Goal: Navigation & Orientation: Find specific page/section

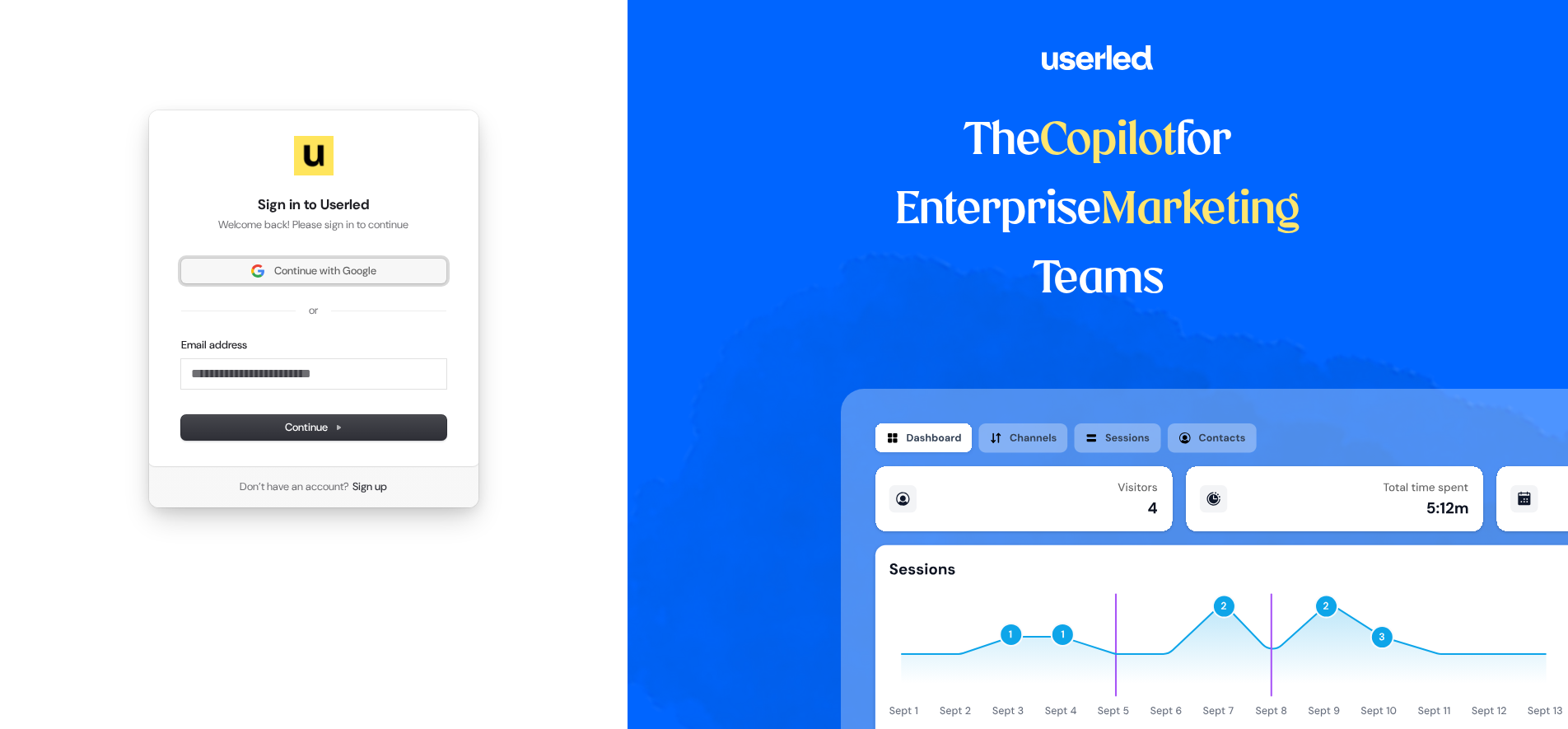
click at [292, 264] on span "Continue with Google" at bounding box center [326, 271] width 103 height 15
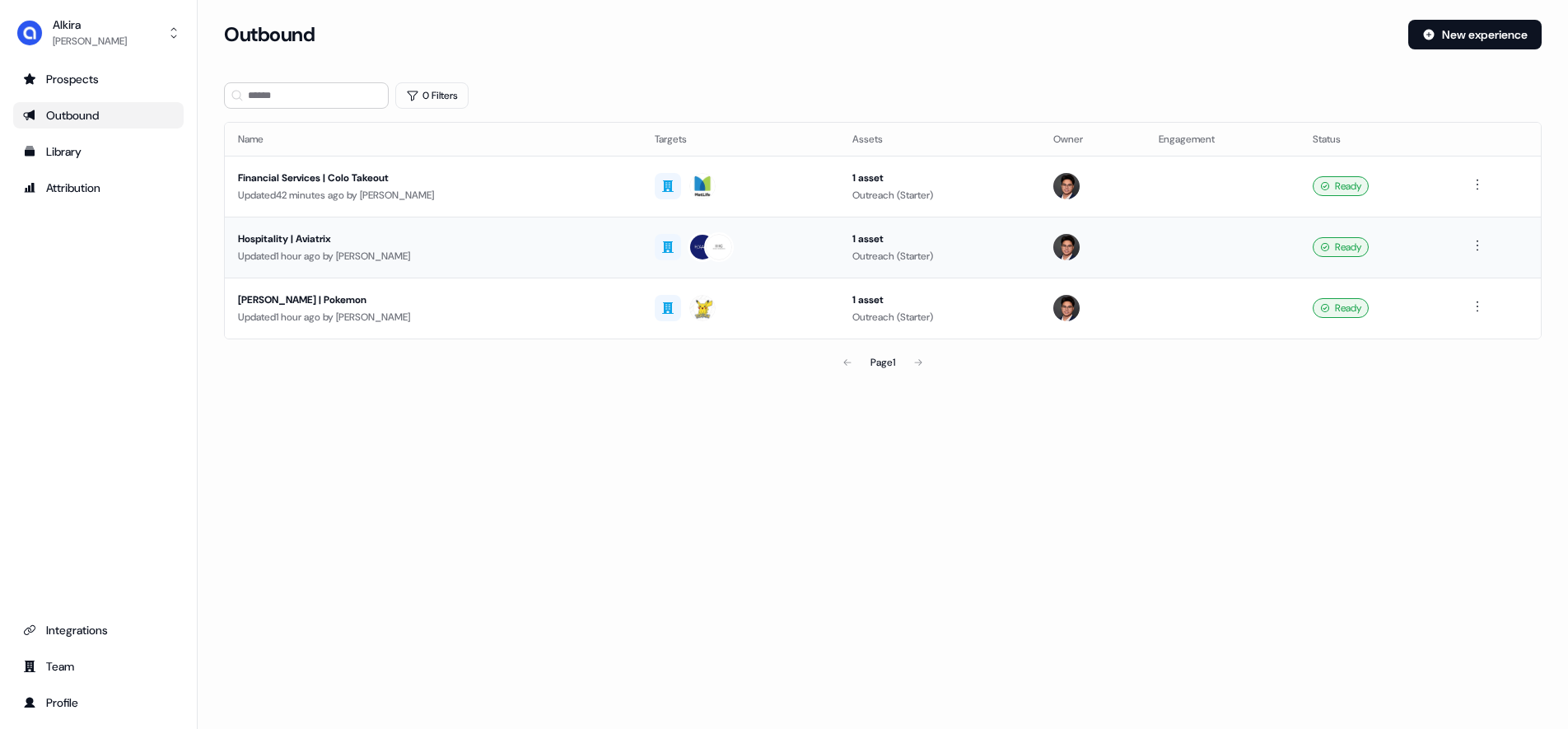
click at [295, 233] on div "Hospitality | Aviatrix" at bounding box center [433, 238] width 390 height 16
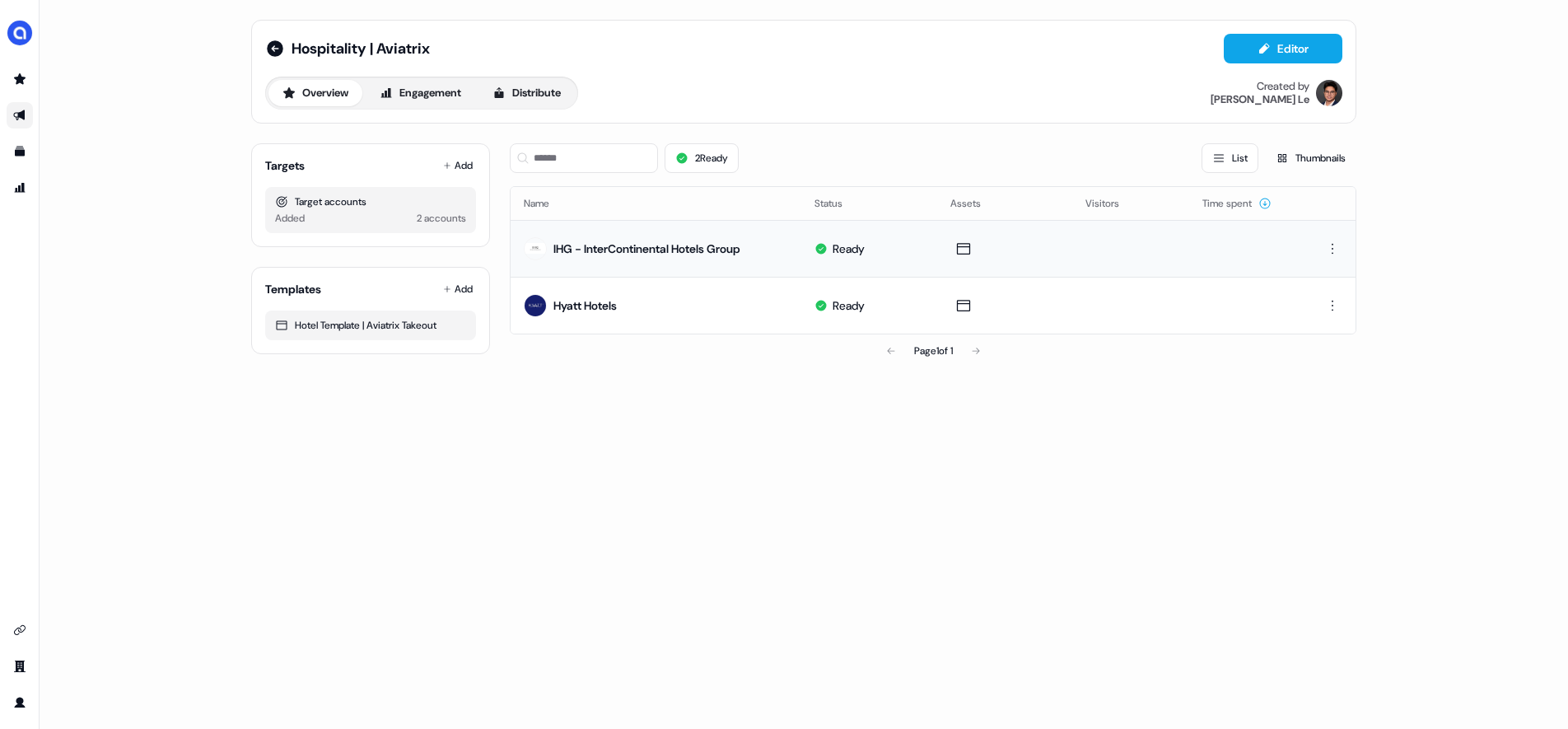
click at [625, 246] on div "IHG - InterContinental Hotels Group" at bounding box center [646, 248] width 187 height 16
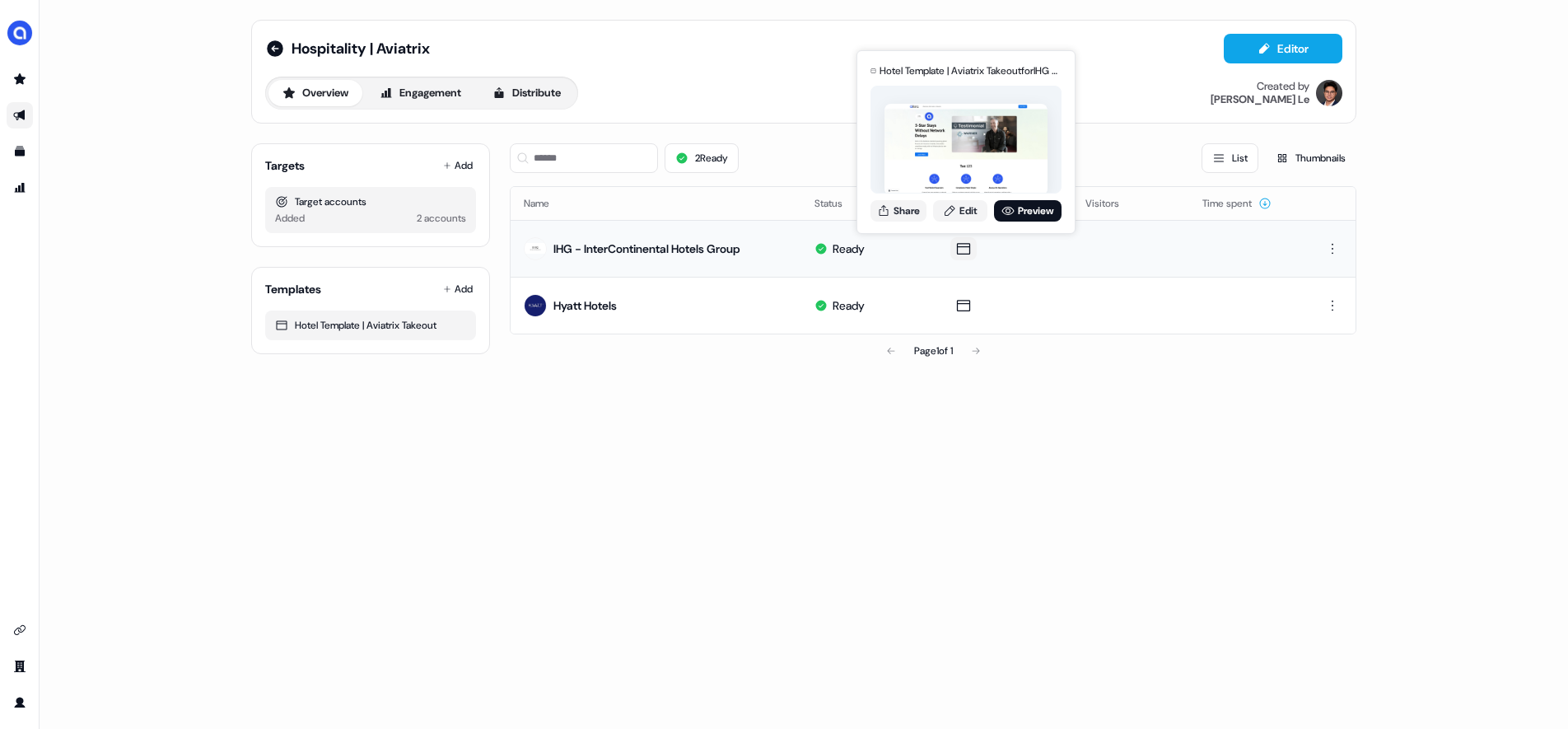
click at [968, 252] on icon at bounding box center [963, 248] width 20 height 16
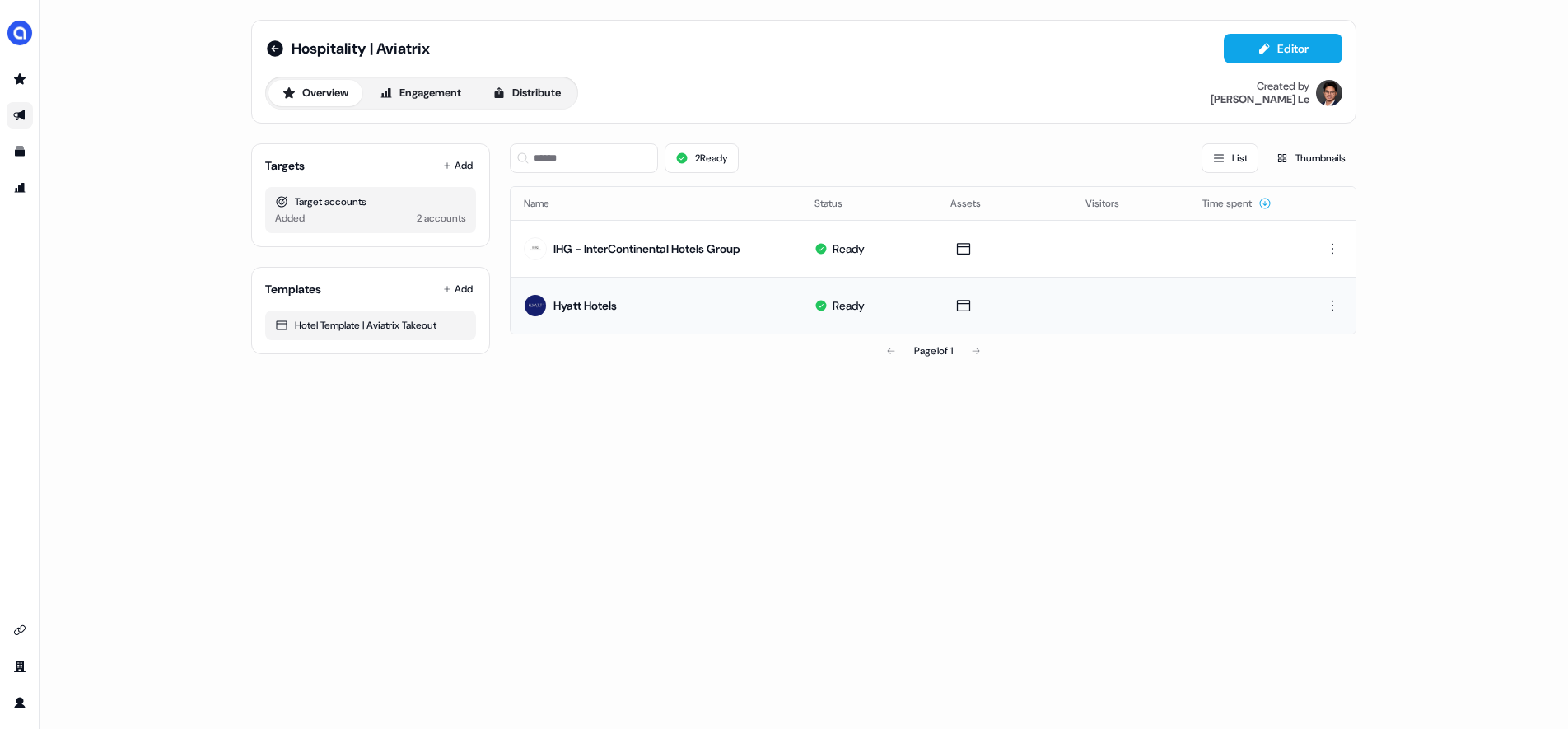
click at [594, 303] on div "Hyatt Hotels" at bounding box center [585, 305] width 64 height 16
click at [594, 304] on div "Hyatt Hotels" at bounding box center [585, 305] width 64 height 16
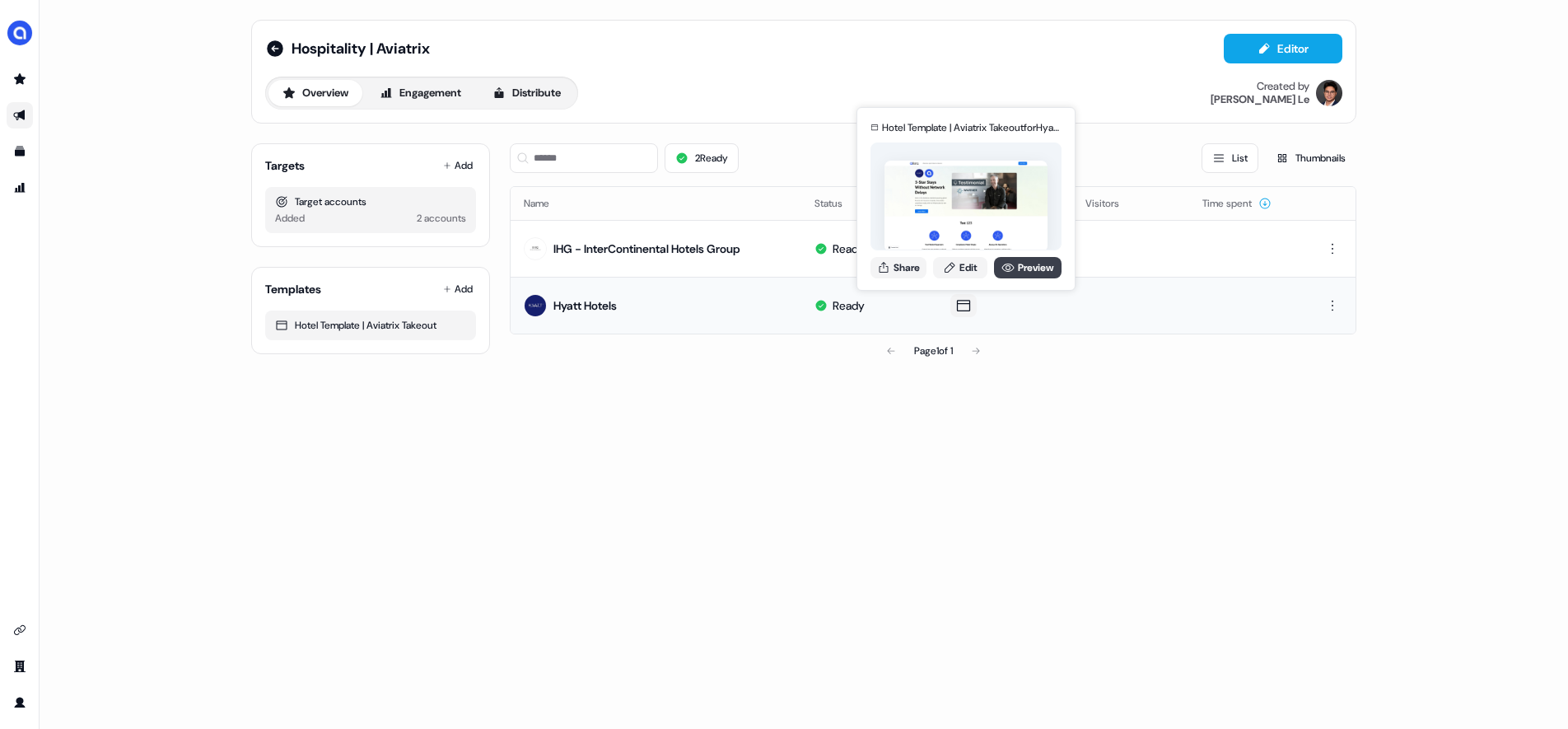
click at [1043, 268] on link "Preview" at bounding box center [1027, 268] width 67 height 22
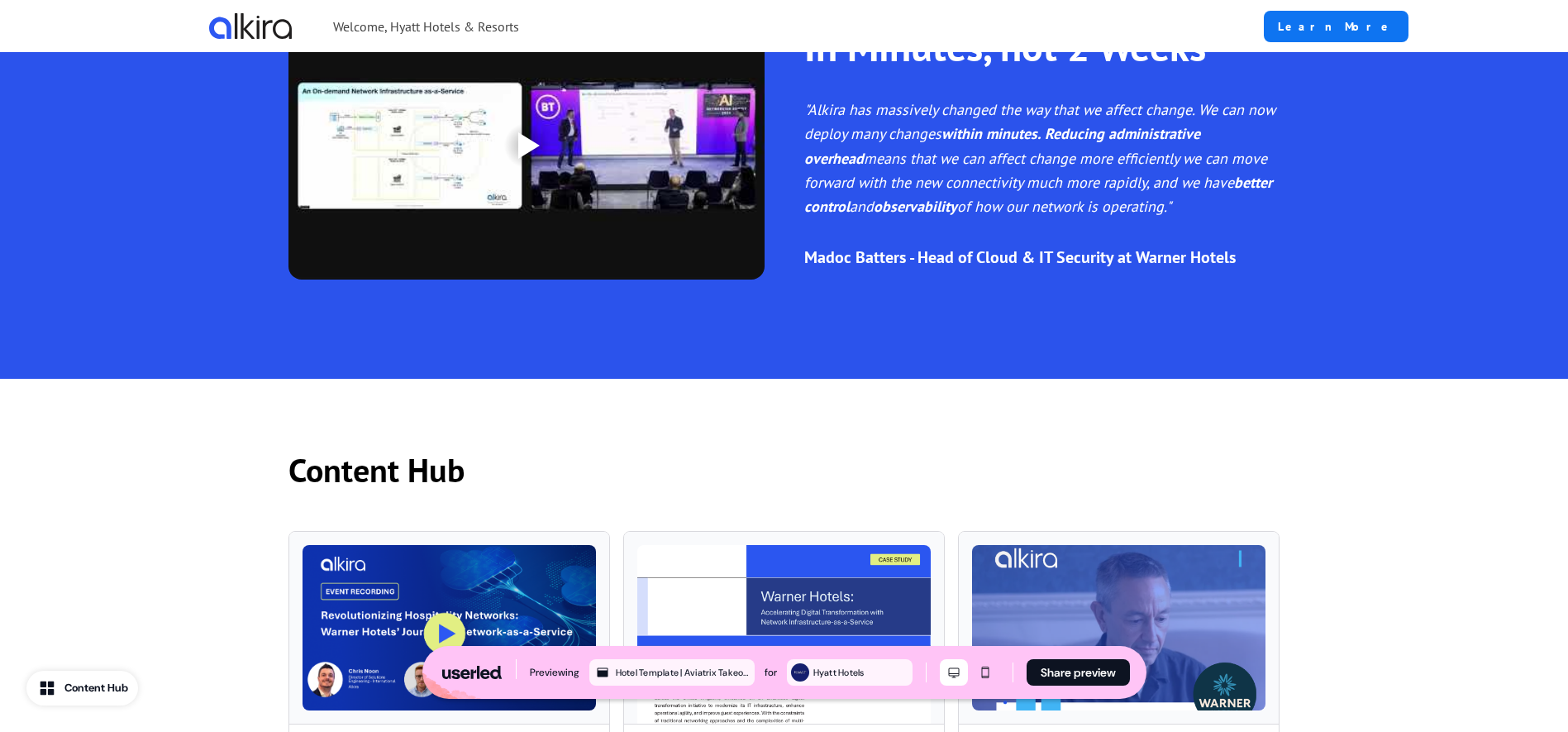
scroll to position [722, 0]
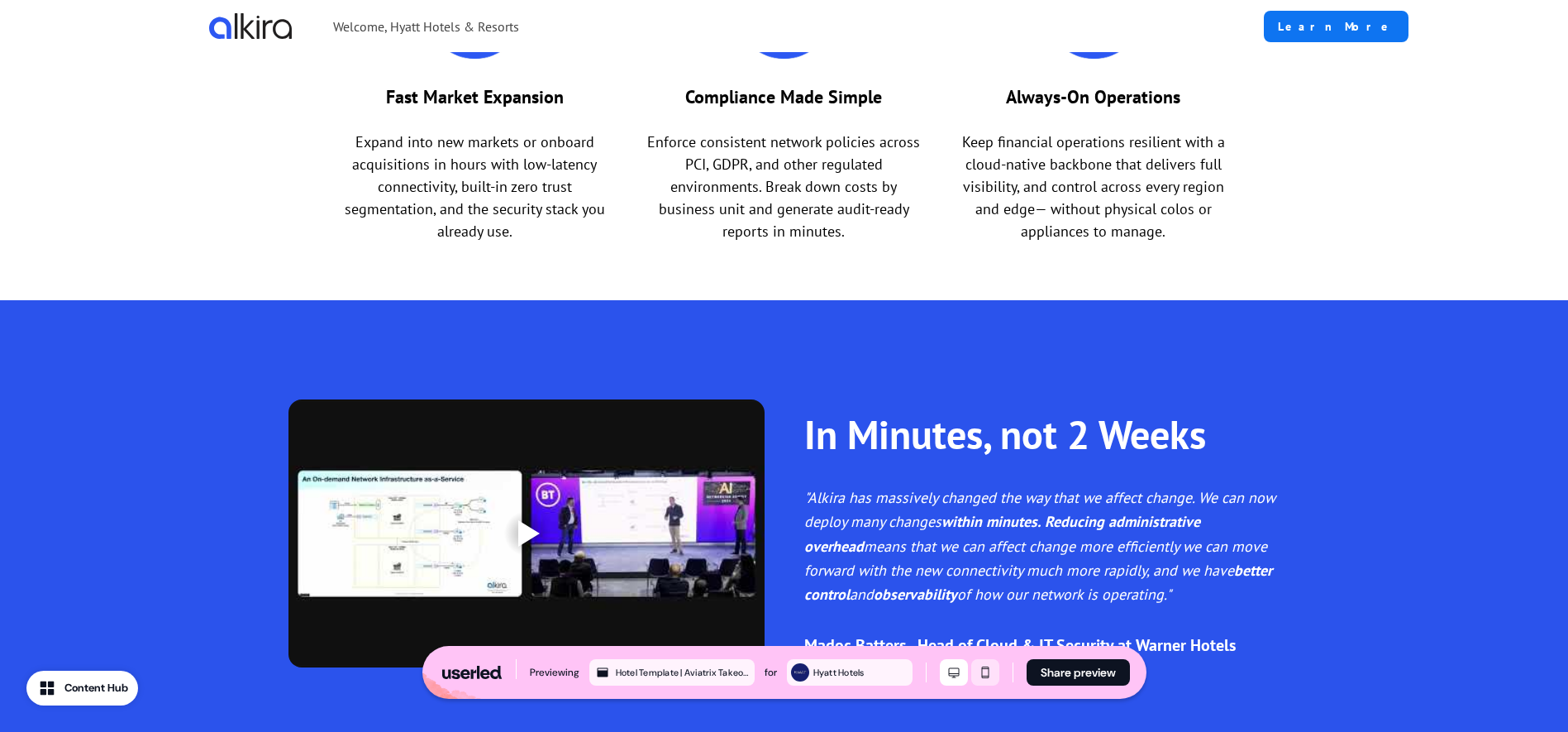
click at [990, 677] on icon "Mobile mode" at bounding box center [985, 673] width 20 height 13
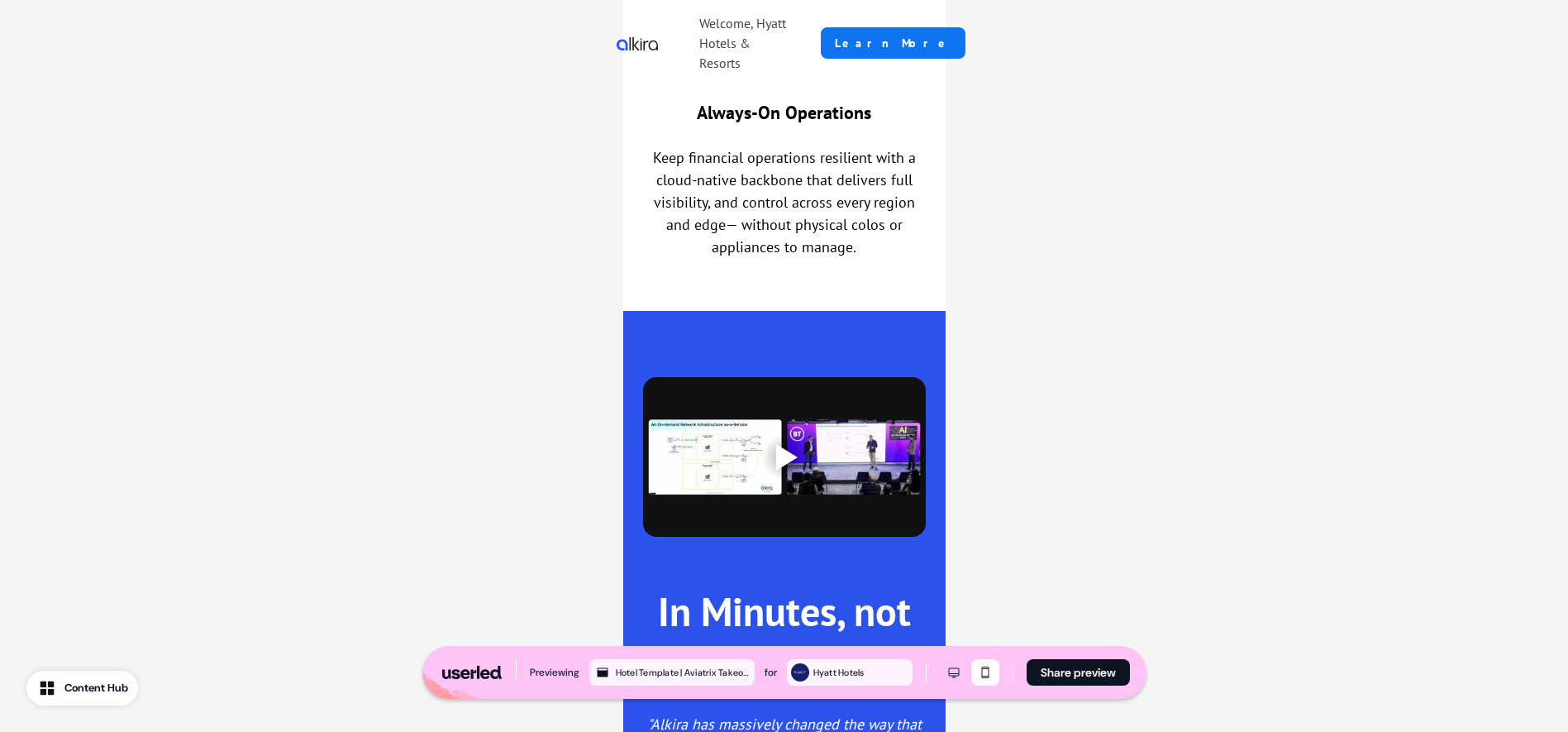
scroll to position [913, 0]
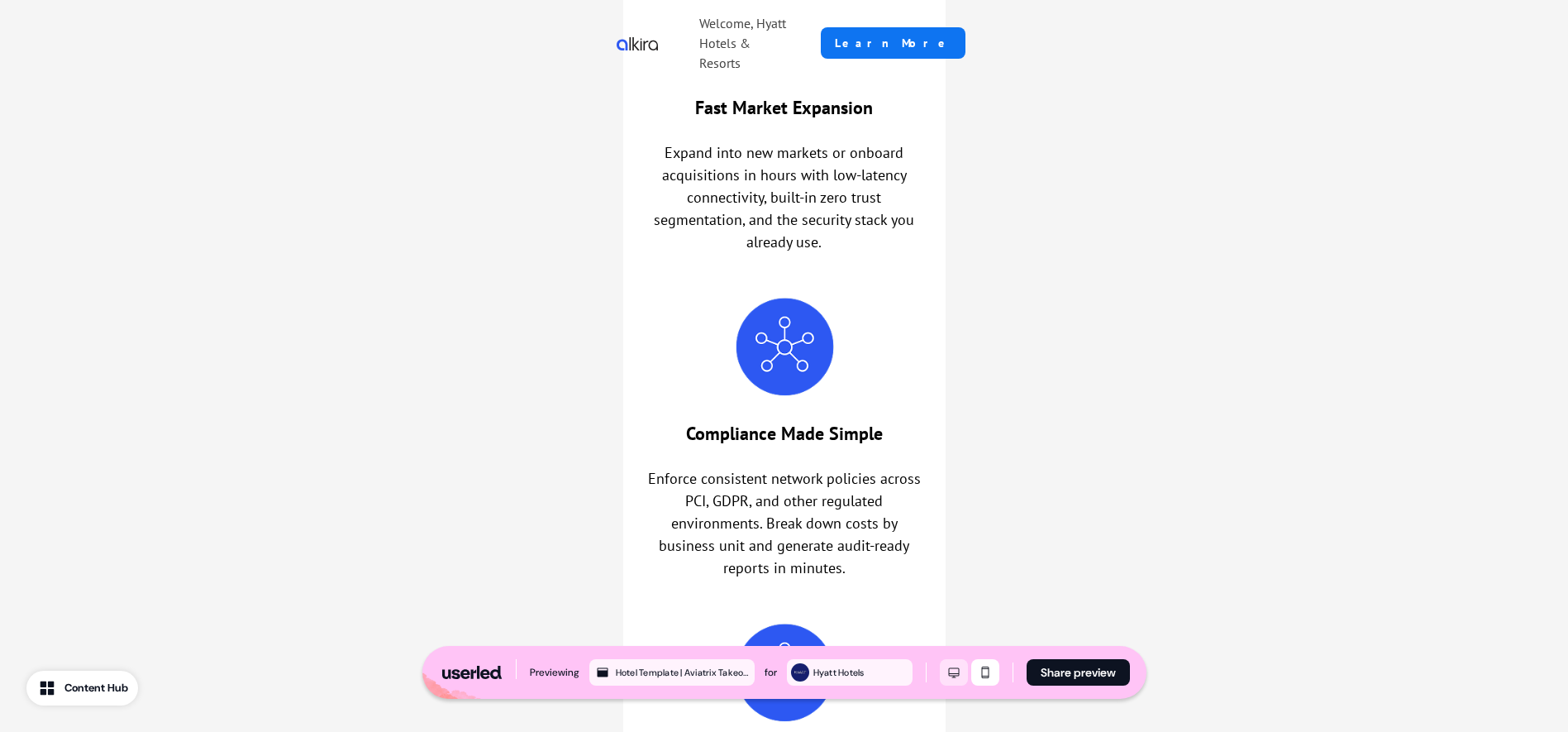
click at [949, 671] on icon "Desktop mode" at bounding box center [954, 673] width 20 height 13
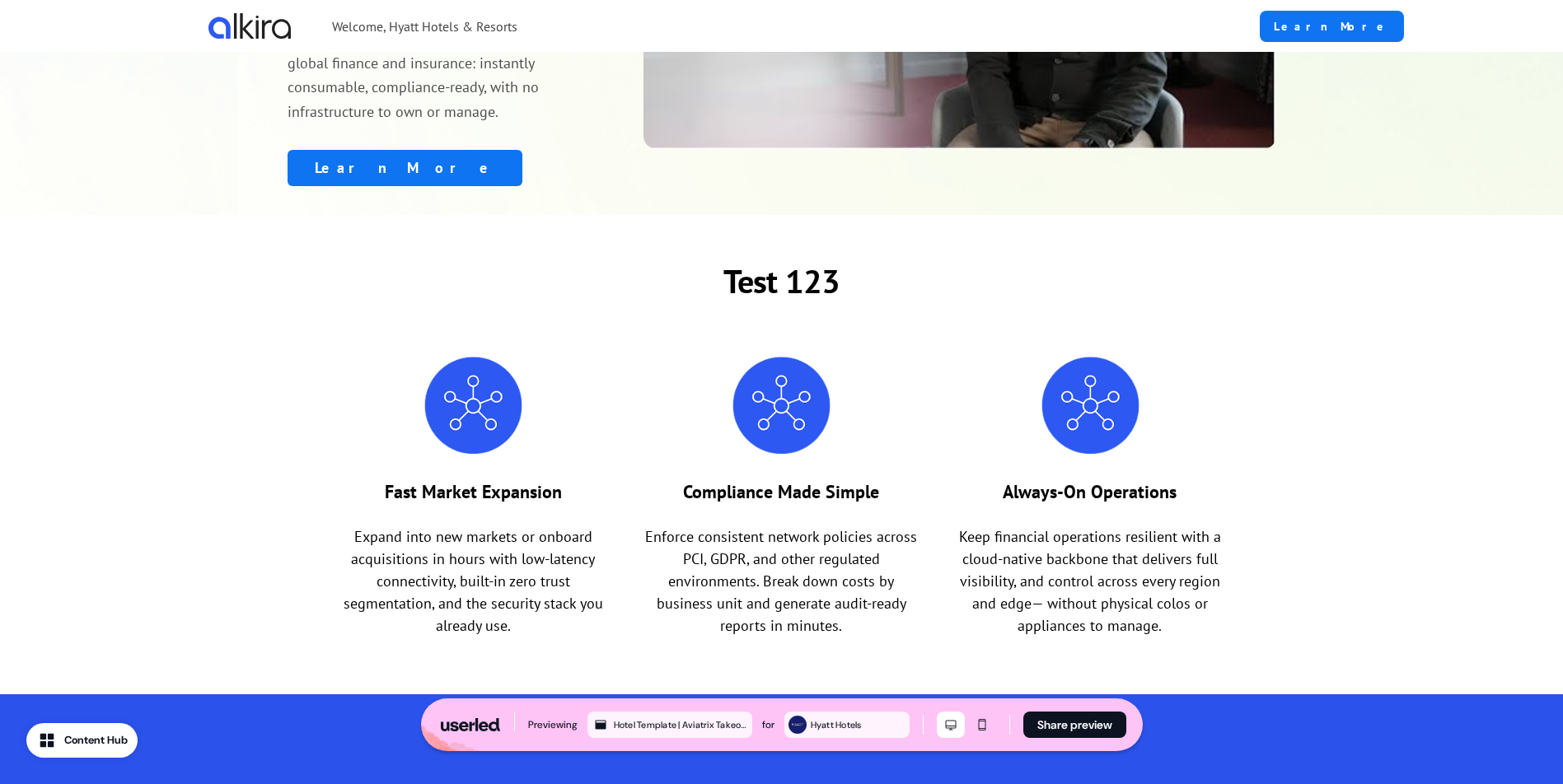
scroll to position [0, 0]
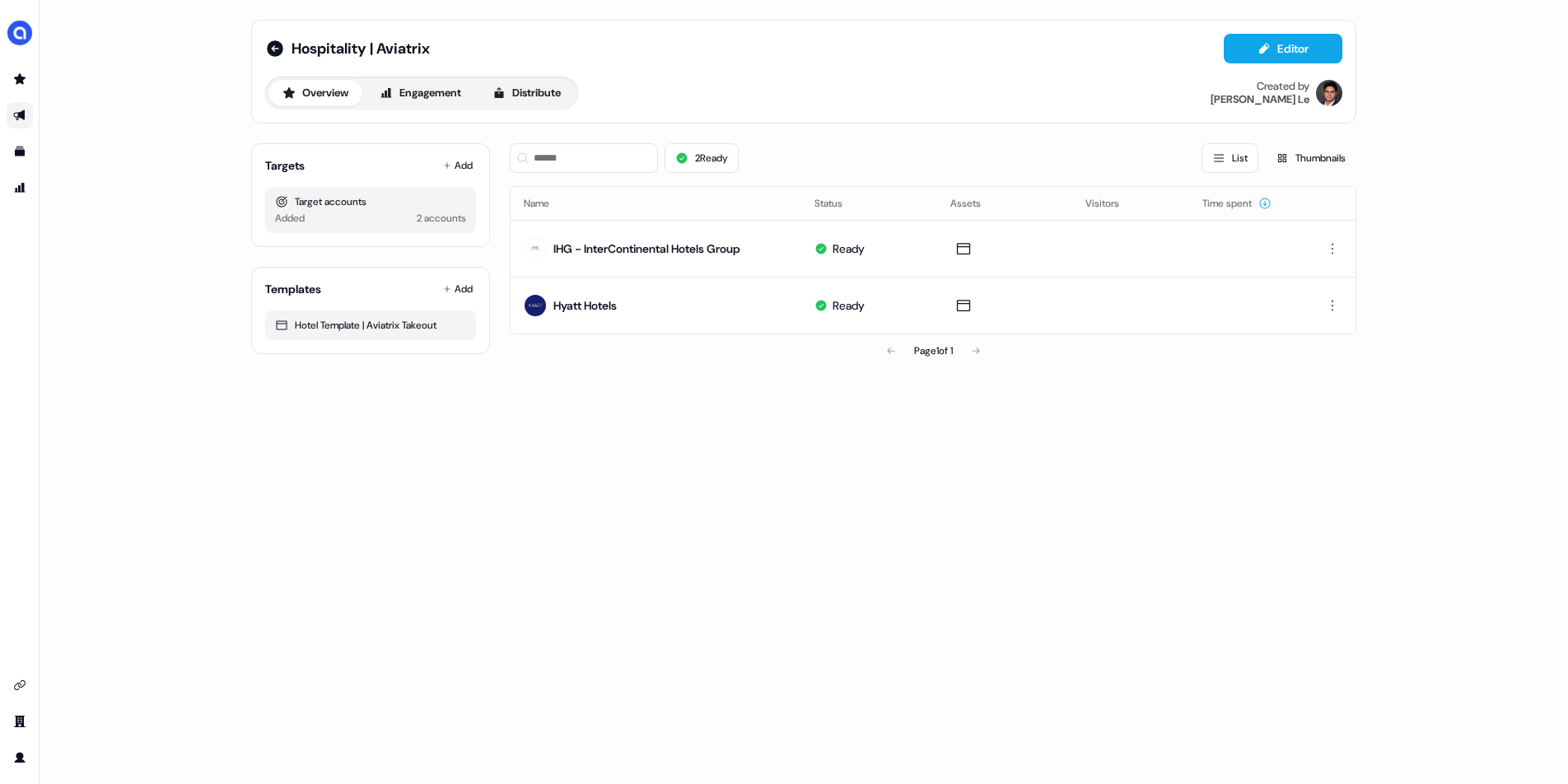
click at [807, 437] on div "Hospitality | Aviatrix Editor Overview Engagement Distribute Created by Hugh Le…" at bounding box center [804, 392] width 1528 height 784
click at [407, 403] on div "Hospitality | Aviatrix Editor Overview Engagement Distribute Created by Hugh Le…" at bounding box center [804, 392] width 1528 height 784
click at [111, 171] on div "Hospitality | Aviatrix Editor Overview Engagement Distribute Created by Hugh Le…" at bounding box center [804, 392] width 1528 height 784
click at [24, 84] on icon "Go to prospects" at bounding box center [20, 79] width 13 height 13
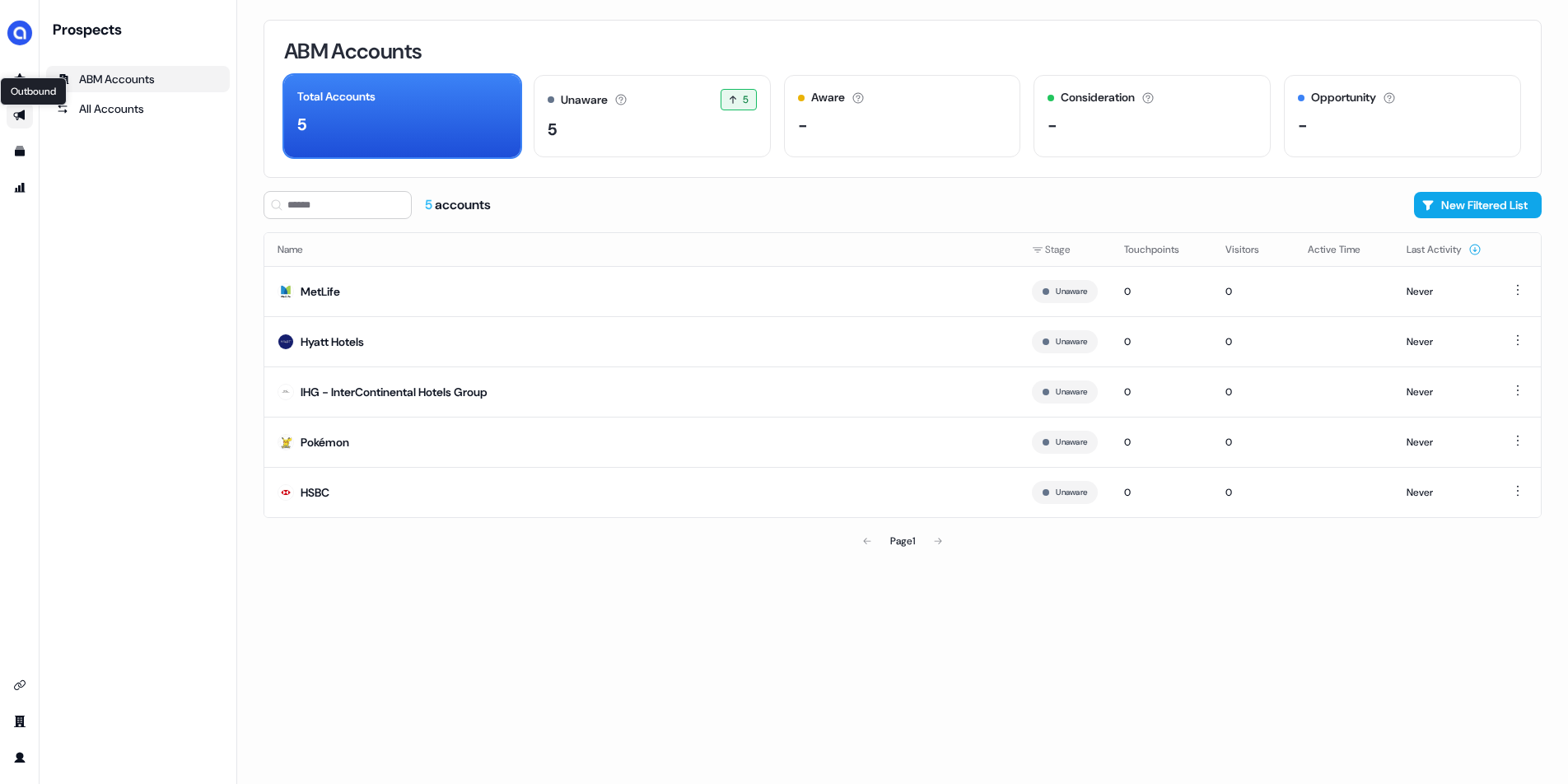
click at [17, 115] on icon "Go to outbound experience" at bounding box center [20, 116] width 13 height 13
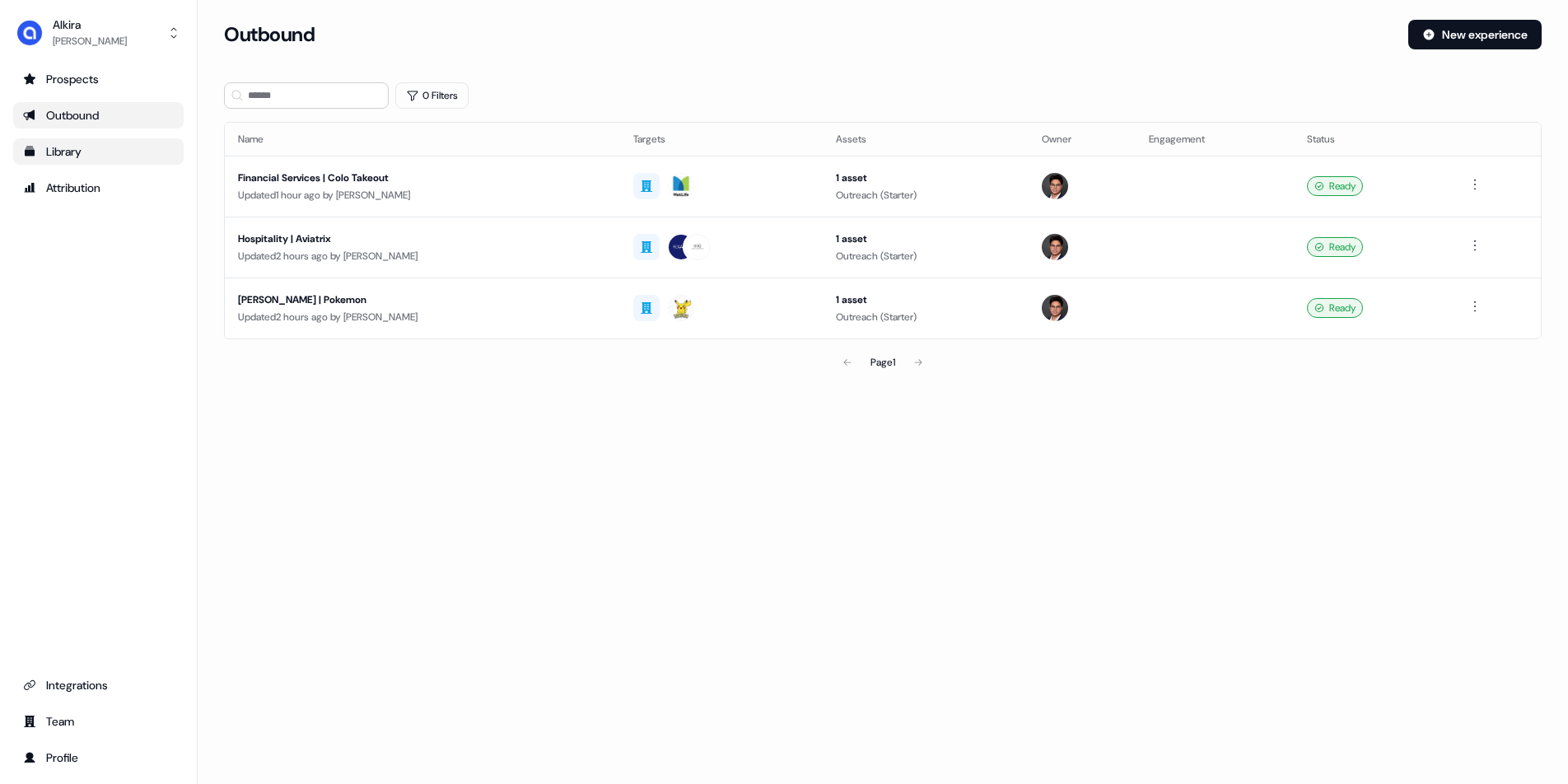
click at [67, 155] on div "Library" at bounding box center [98, 151] width 151 height 16
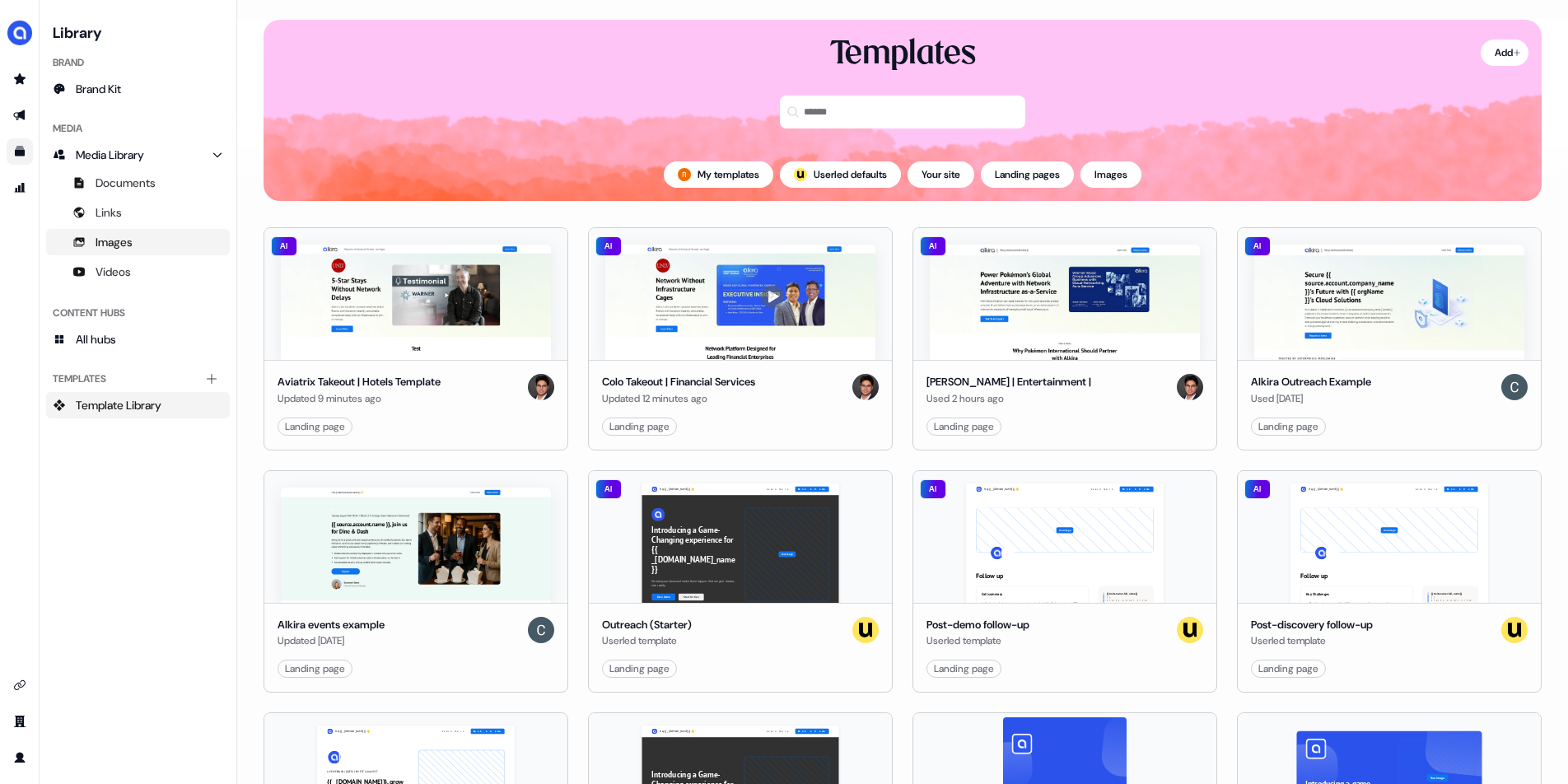
click at [107, 238] on span "Images" at bounding box center [114, 241] width 37 height 16
